Goal: Task Accomplishment & Management: Complete application form

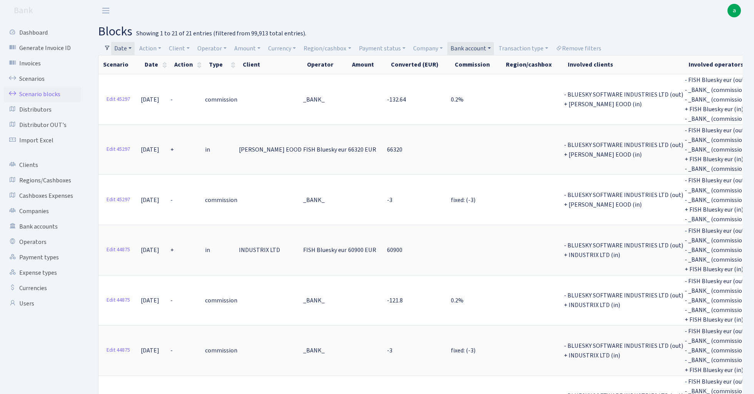
select select "100"
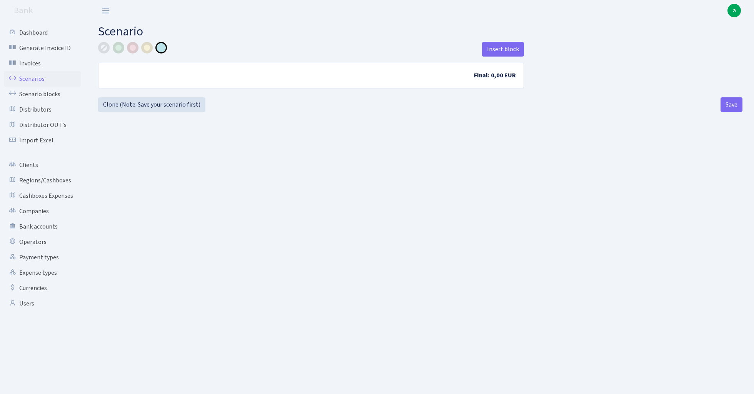
click at [34, 80] on link "Scenarios" at bounding box center [42, 78] width 77 height 15
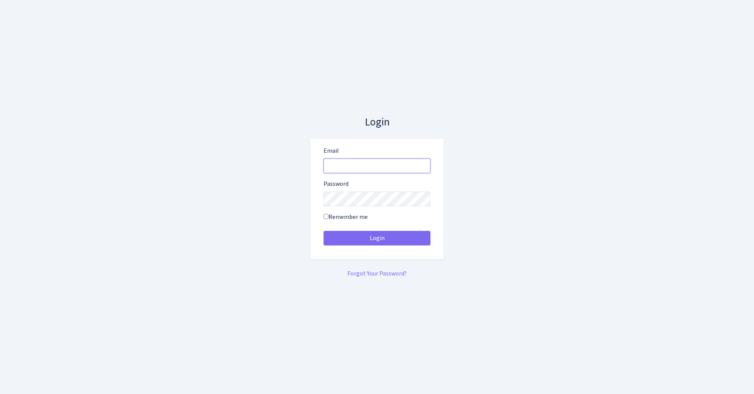
type input "[EMAIL_ADDRESS][DOMAIN_NAME]"
click at [377, 238] on button "Login" at bounding box center [376, 238] width 107 height 15
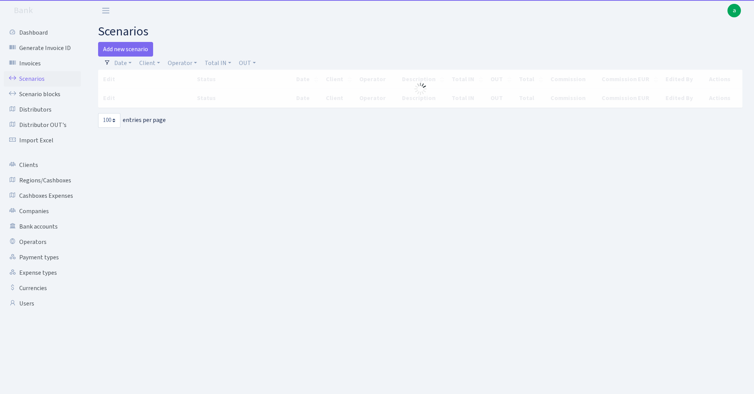
select select "100"
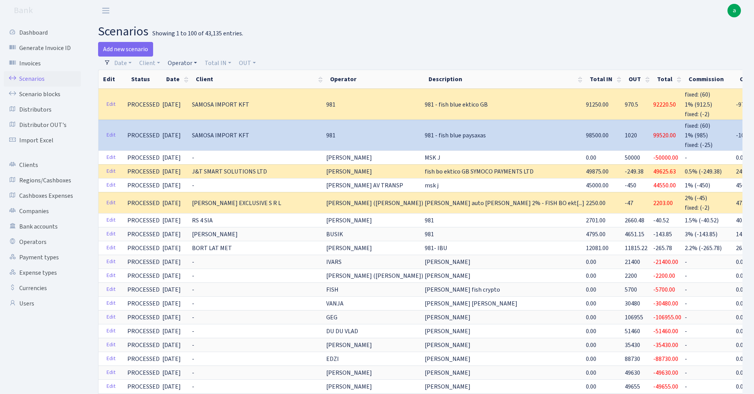
click at [185, 64] on link "Operator" at bounding box center [182, 63] width 35 height 13
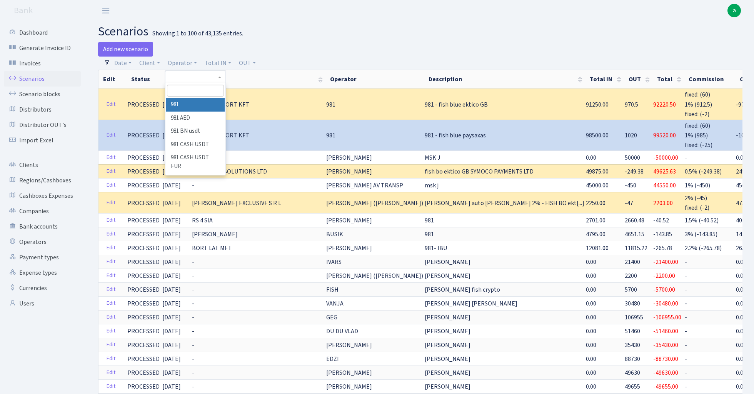
click at [195, 92] on input "search" at bounding box center [195, 91] width 57 height 12
type input "sve"
click at [188, 102] on li "[PERSON_NAME]" at bounding box center [195, 104] width 58 height 13
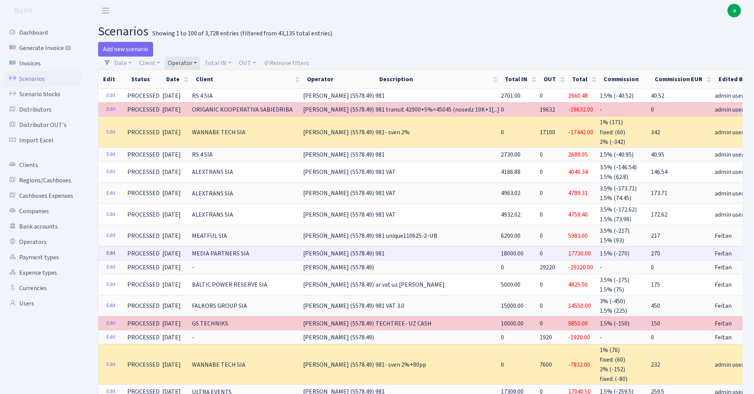
click at [114, 250] on link "Edit" at bounding box center [111, 253] width 16 height 12
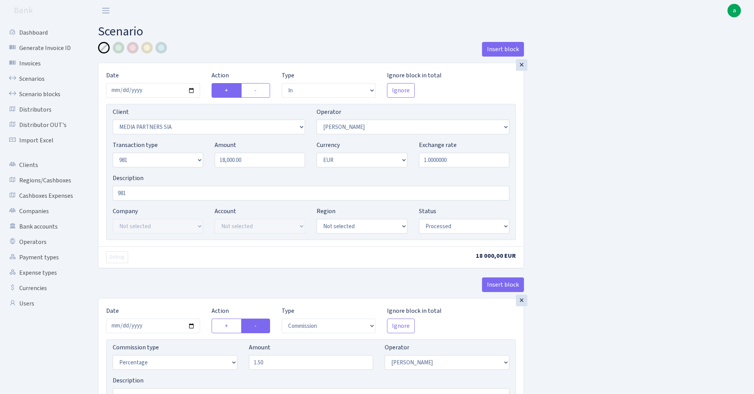
select select "in"
select select "3265"
select select "2"
select select "8"
select select "1"
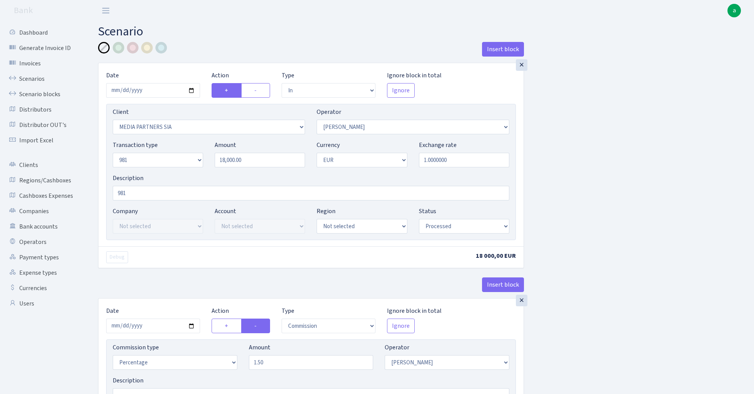
select select "processed"
select select "commission"
select select "2"
select select "processed"
select select "out"
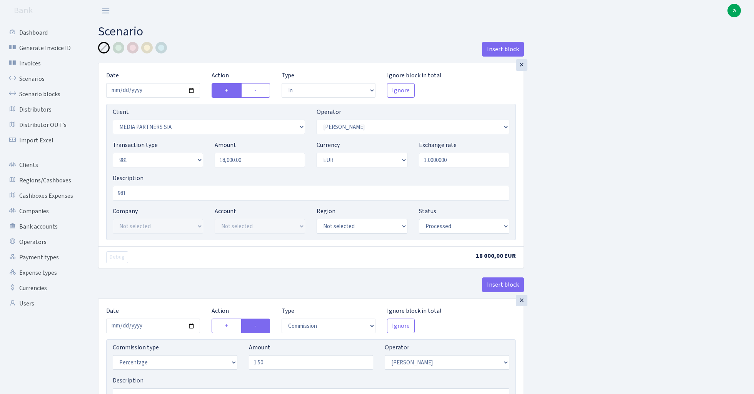
select select "1554"
select select "61"
select select "8"
select select "1"
select select "processed"
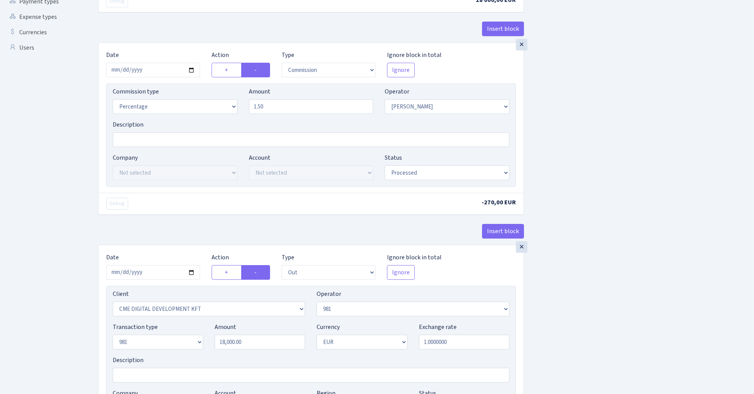
scroll to position [243, 0]
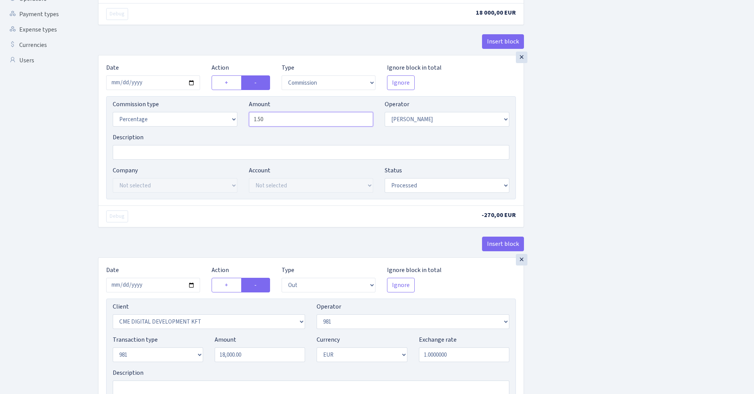
click at [282, 122] on input "1.50" at bounding box center [311, 119] width 125 height 15
type input "0.00"
click at [569, 140] on div "Insert block × Date 2025-08-13 Action + - Type --- In Out Commission Field requ…" at bounding box center [420, 161] width 656 height 725
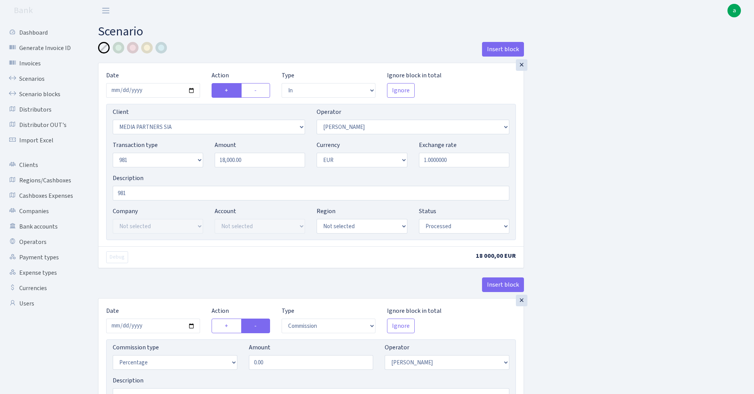
scroll to position [0, 0]
click at [165, 194] on input "981" at bounding box center [311, 193] width 397 height 15
type input "981 uz tranzitu"
click at [148, 51] on div at bounding box center [147, 48] width 12 height 12
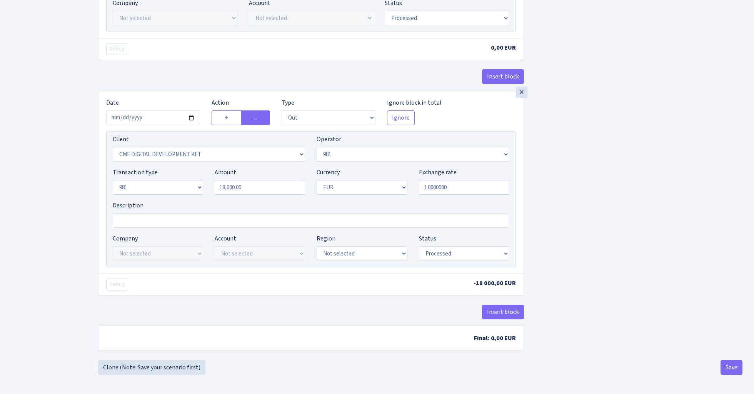
scroll to position [414, 0]
click at [731, 362] on button "Save" at bounding box center [731, 367] width 22 height 15
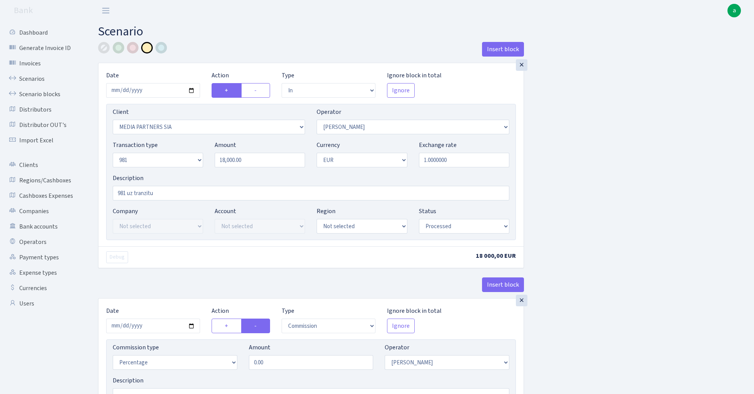
select select "in"
select select "3265"
select select "2"
select select "8"
select select "1"
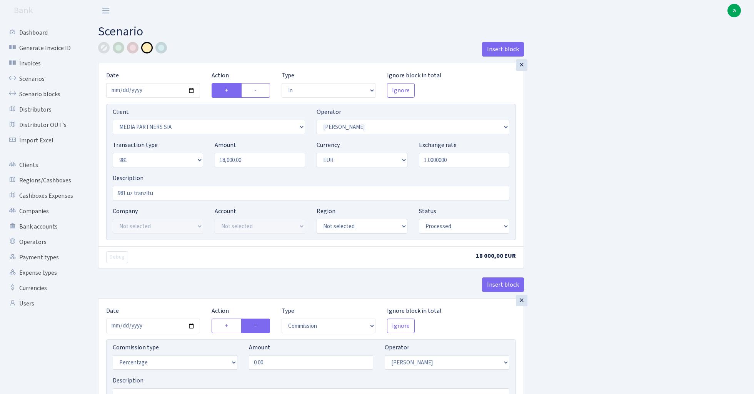
select select "processed"
select select "commission"
select select "2"
select select "processed"
select select "out"
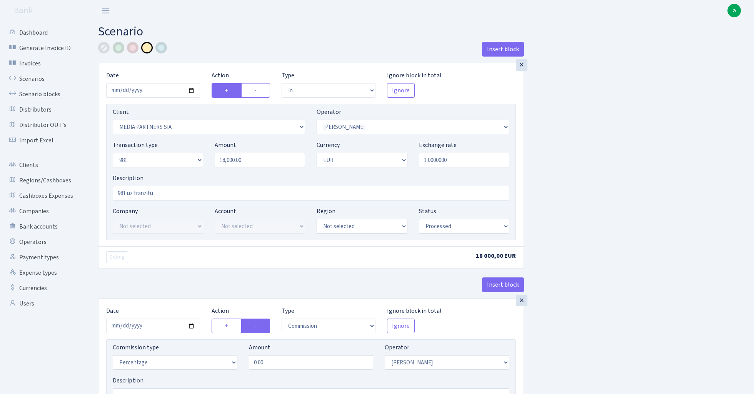
select select "1554"
select select "61"
select select "8"
select select "1"
select select "processed"
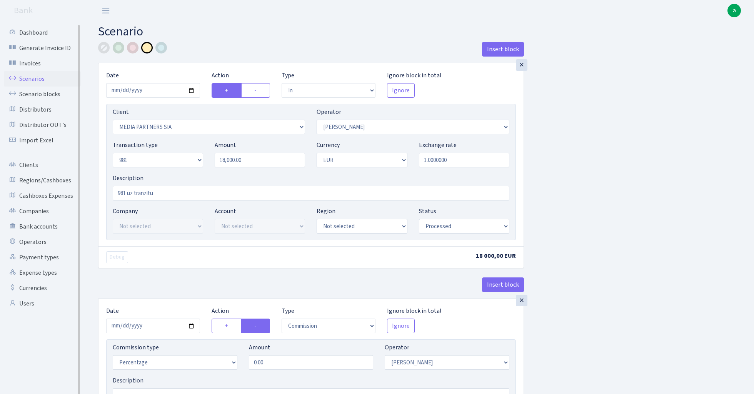
click at [36, 78] on link "Scenarios" at bounding box center [42, 78] width 77 height 15
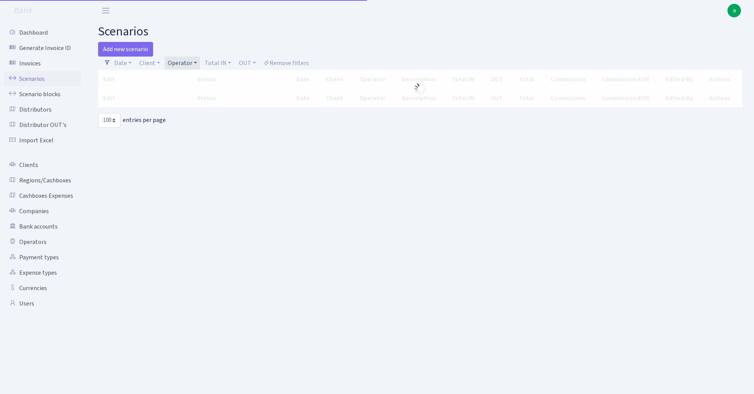
select select "100"
